Goal: Download file/media

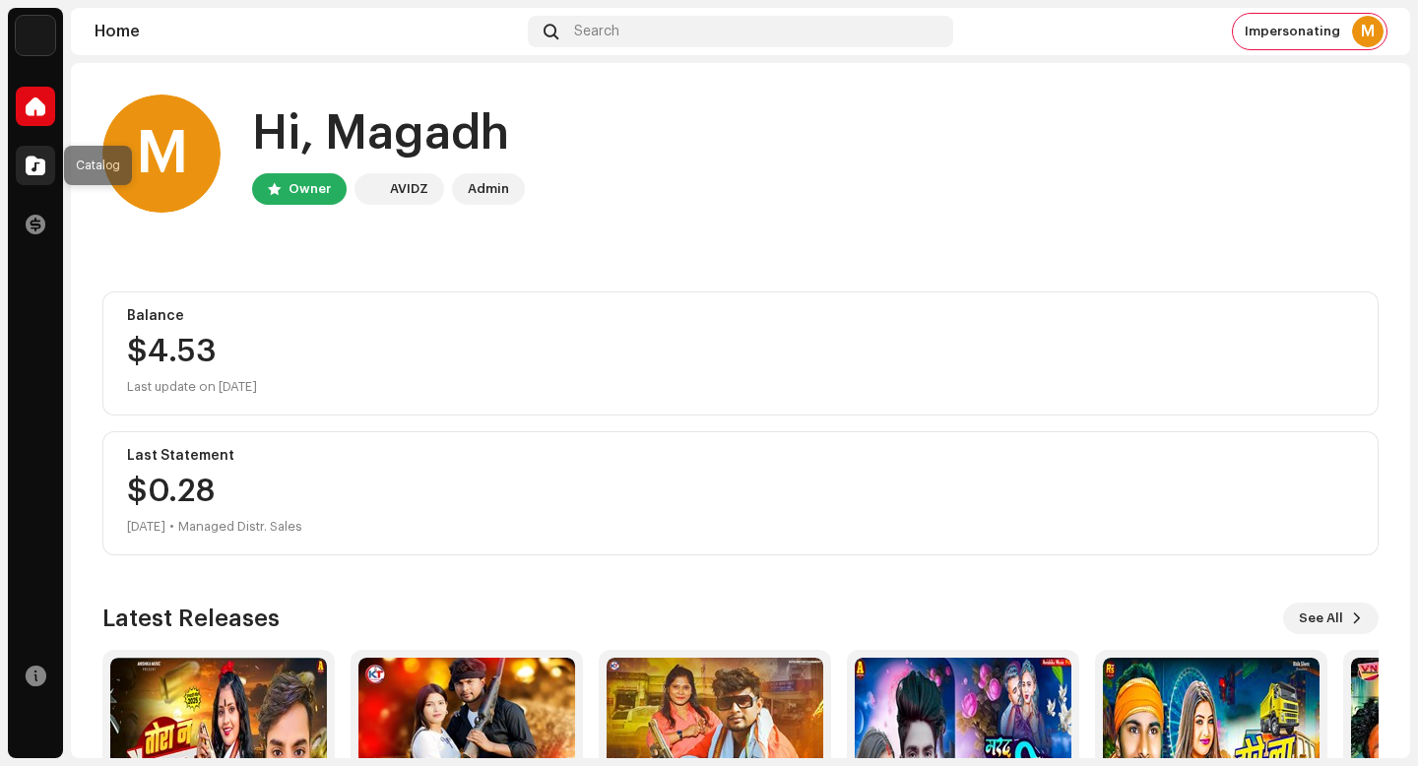
click at [38, 184] on div at bounding box center [35, 165] width 39 height 39
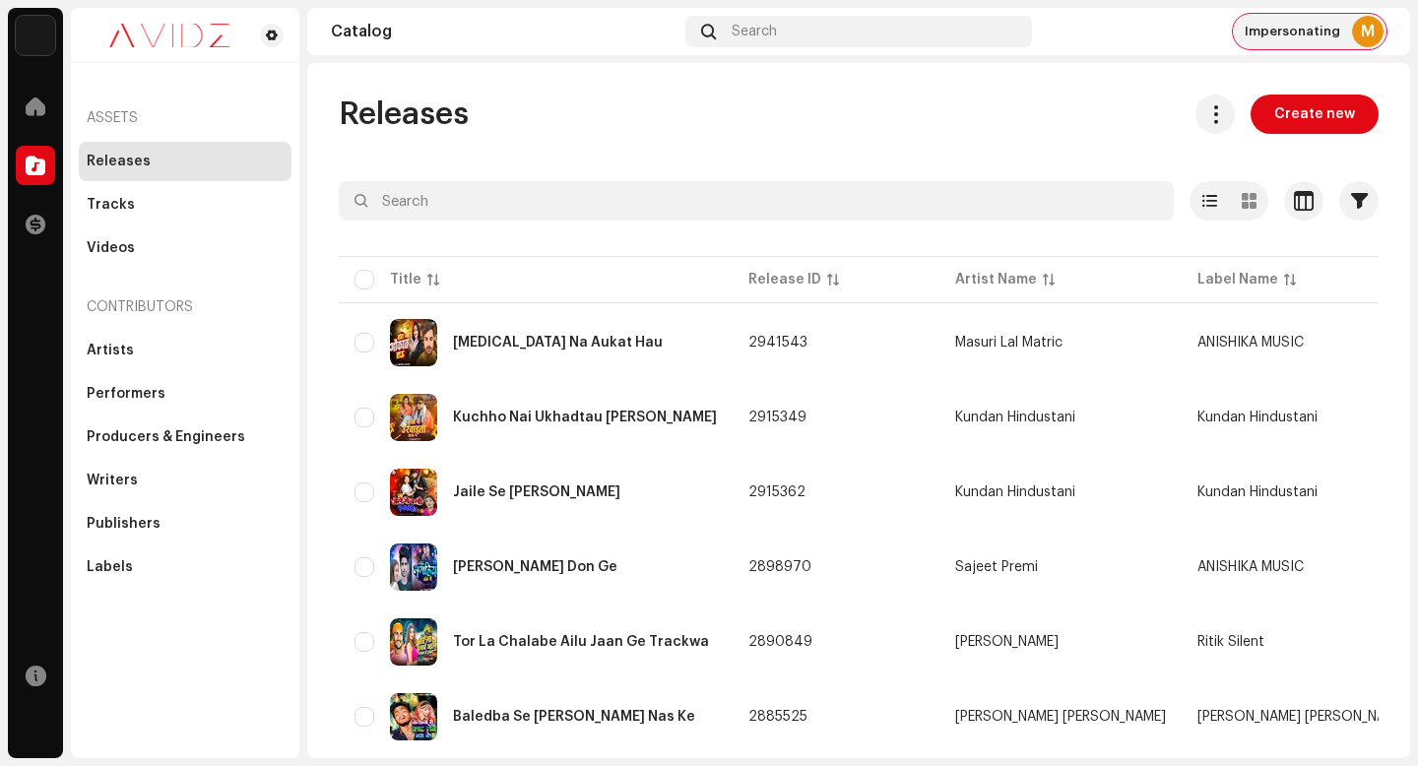
click at [1361, 31] on div "M" at bounding box center [1368, 32] width 32 height 32
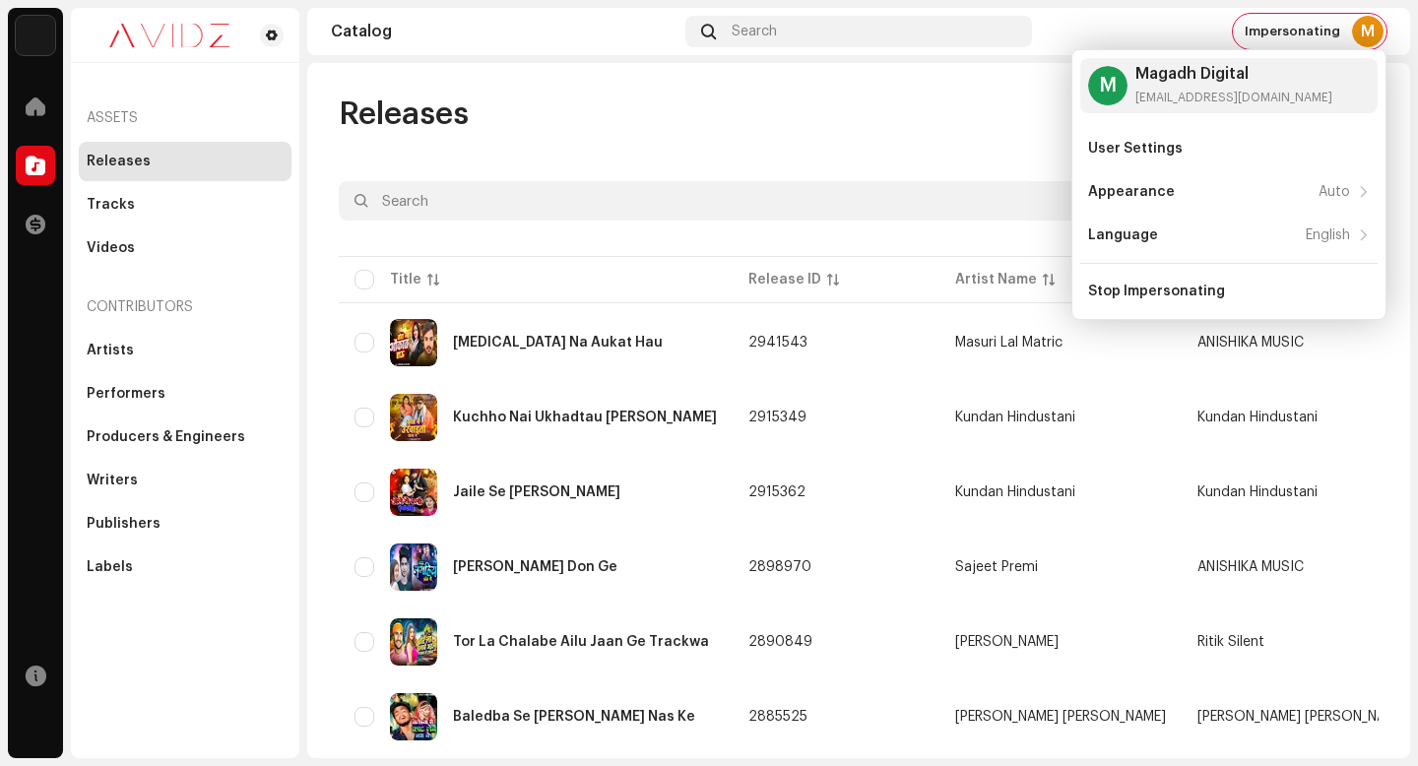
click at [893, 119] on div "Releases Create new" at bounding box center [859, 114] width 1040 height 39
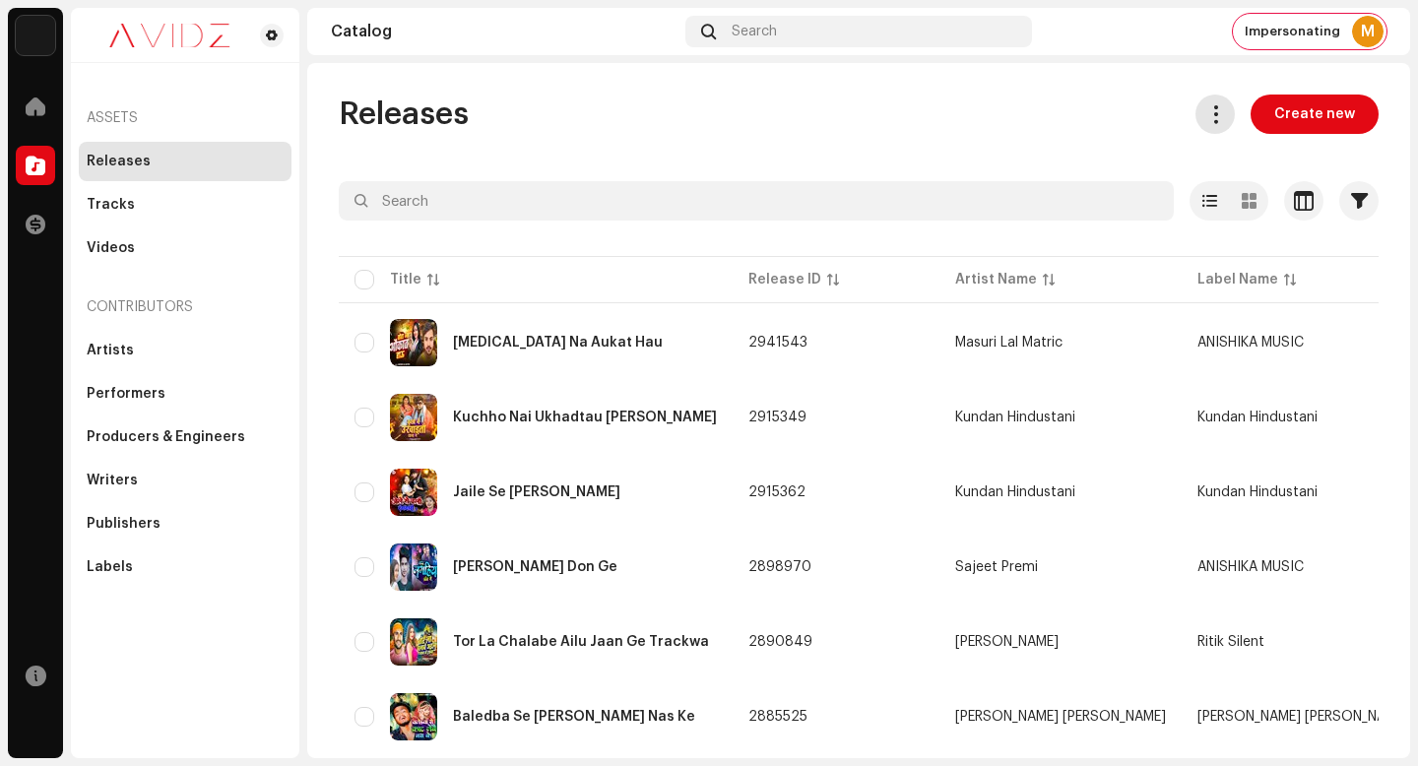
click at [1214, 106] on span at bounding box center [1215, 114] width 19 height 16
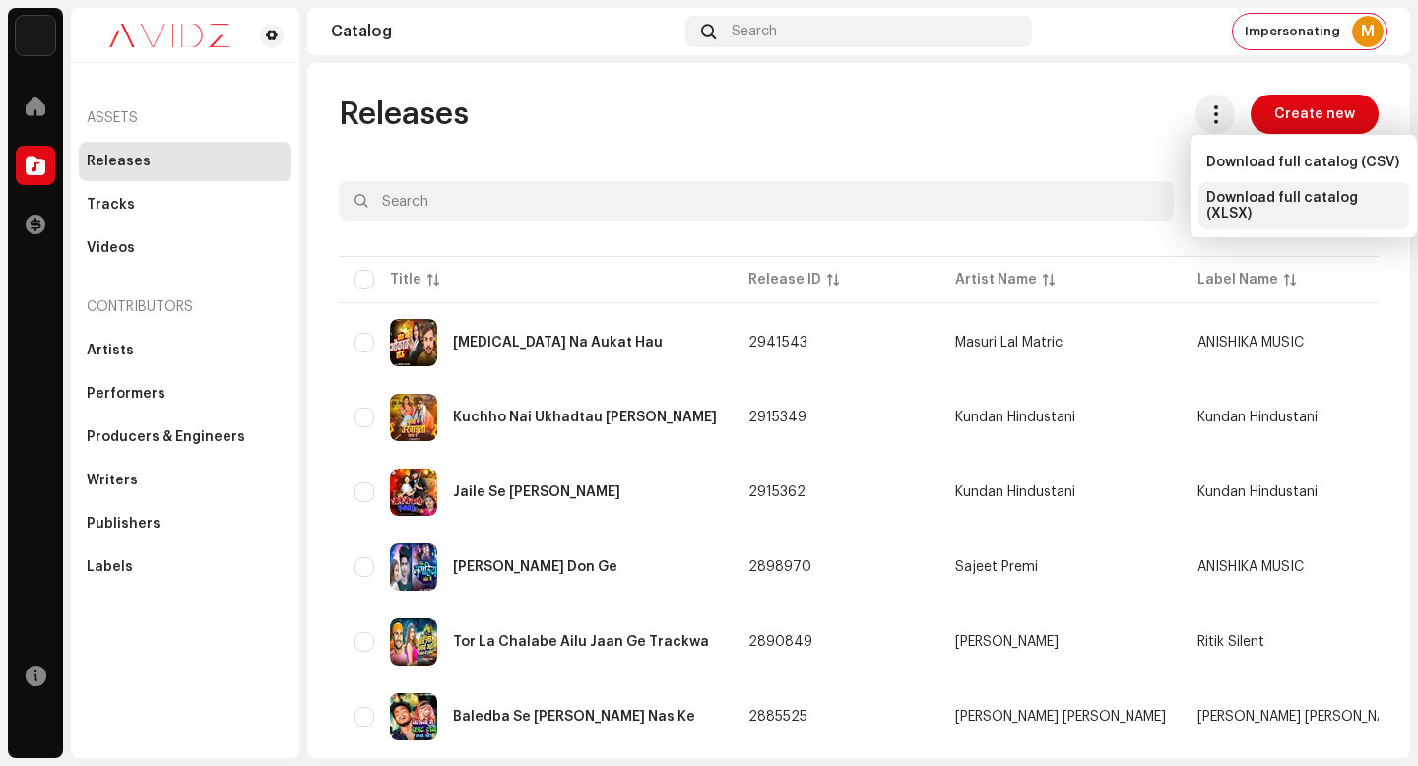
click at [1298, 207] on span "Download full catalog (XLSX)" at bounding box center [1303, 206] width 195 height 32
click at [777, 93] on div "Releases Create new Selected 0 Options Filters Distribution status Never Distri…" at bounding box center [858, 410] width 1103 height 695
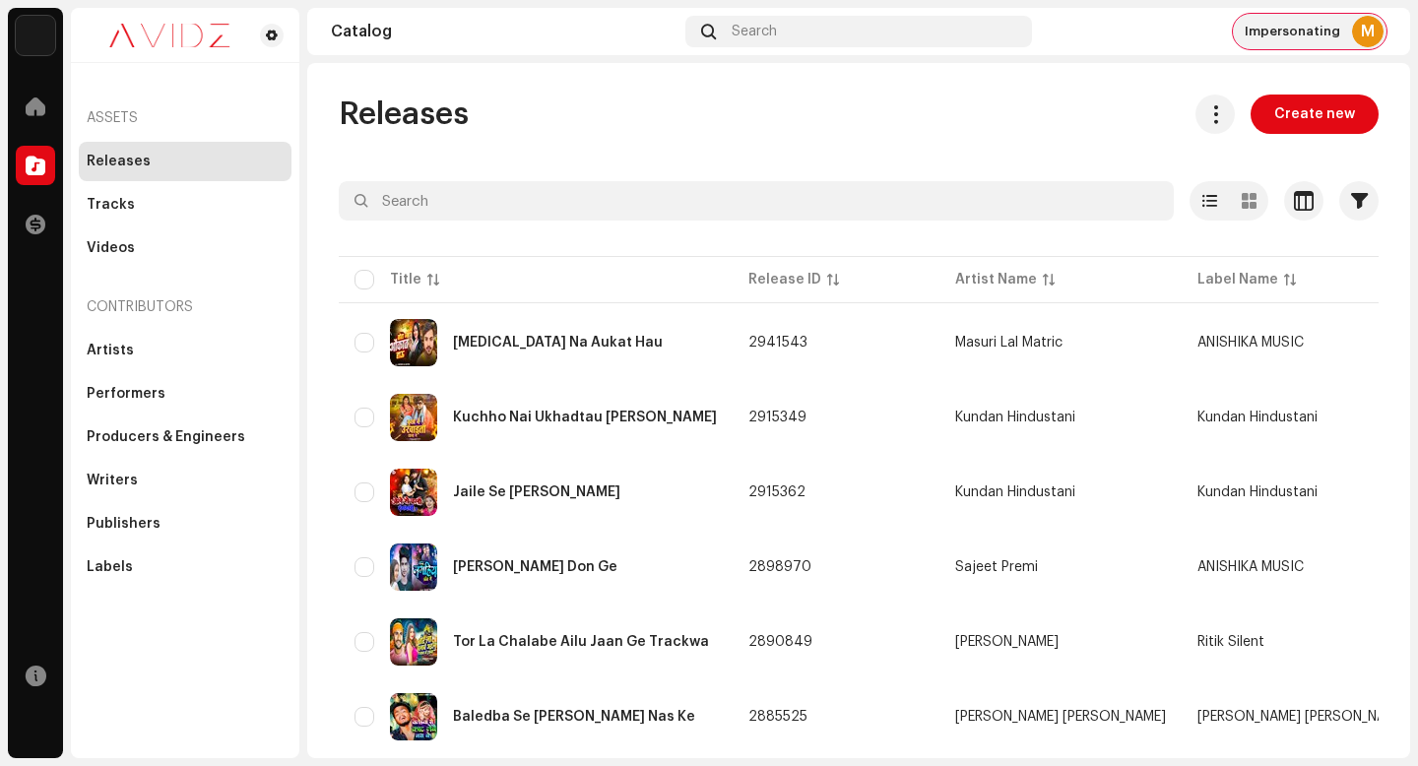
click at [1289, 38] on span "Impersonating" at bounding box center [1293, 32] width 96 height 16
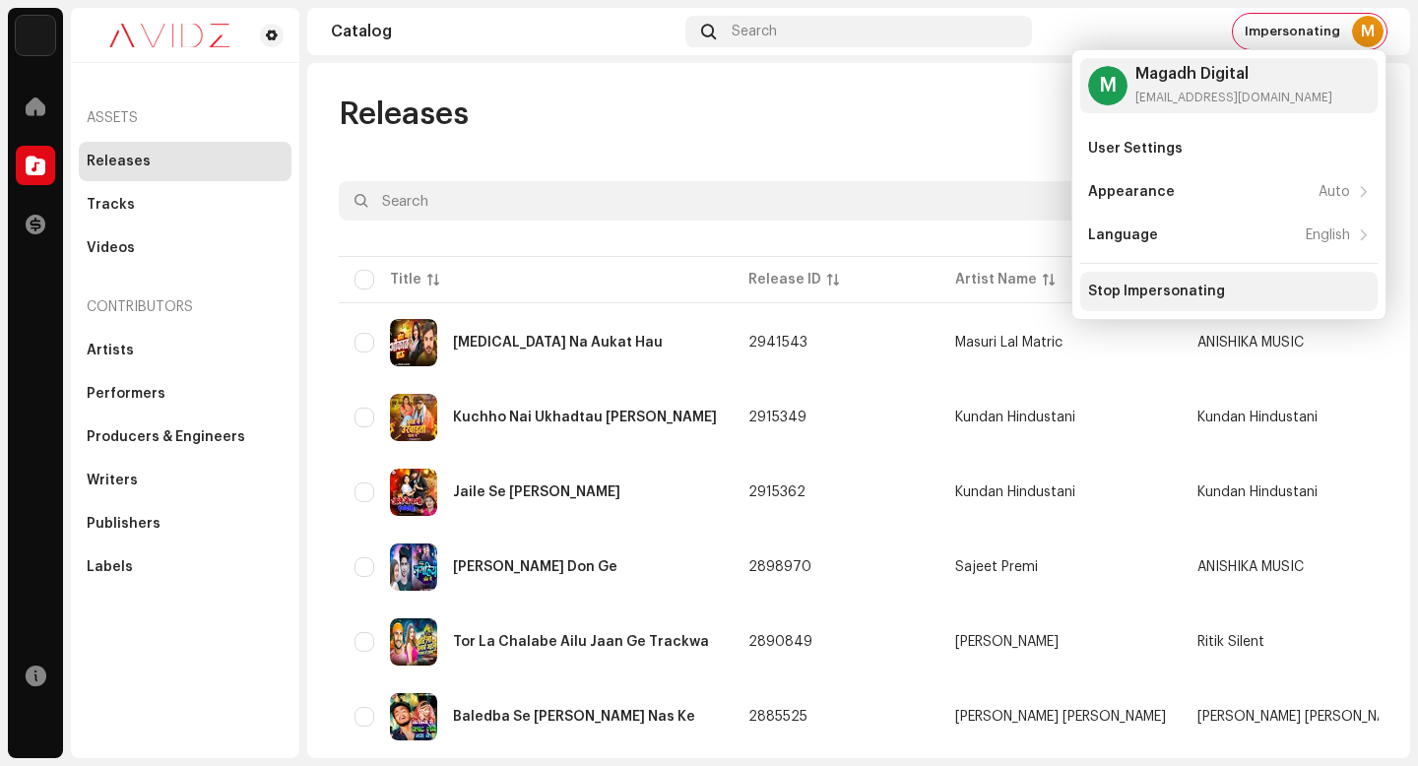
click at [1227, 292] on div "Stop Impersonating" at bounding box center [1229, 292] width 282 height 16
